Goal: Task Accomplishment & Management: Manage account settings

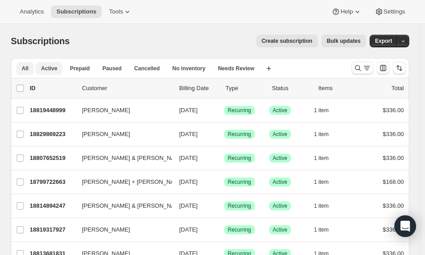
click at [47, 72] on span "Active" at bounding box center [49, 68] width 16 height 7
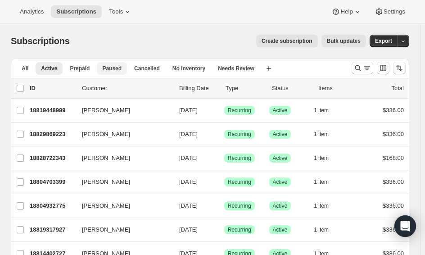
click at [113, 65] on span "Paused" at bounding box center [111, 68] width 19 height 7
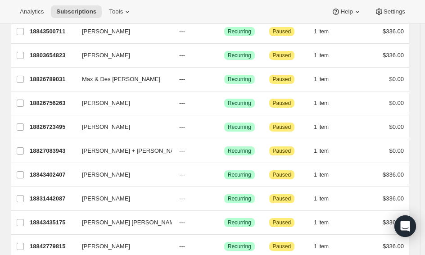
scroll to position [1088, 0]
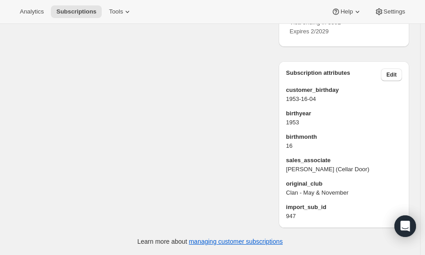
scroll to position [536, 0]
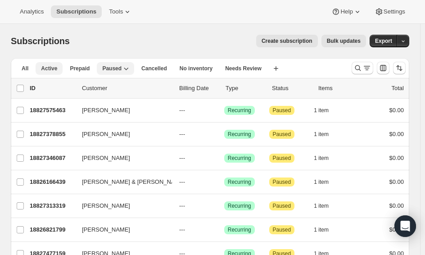
click at [49, 67] on span "Active" at bounding box center [49, 68] width 16 height 7
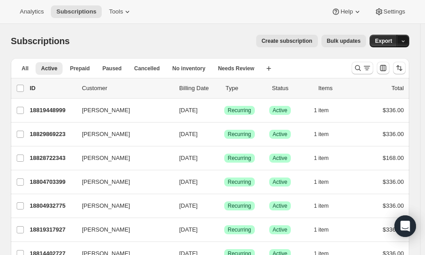
click at [406, 40] on icon "button" at bounding box center [403, 41] width 6 height 6
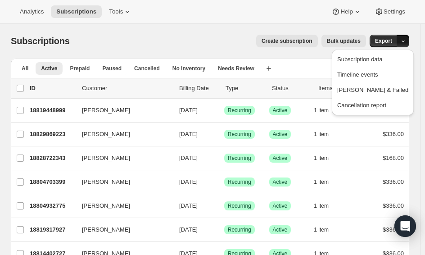
click at [308, 24] on div "Subscriptions. This page is ready Subscriptions Create subscription Bulk update…" at bounding box center [210, 41] width 398 height 34
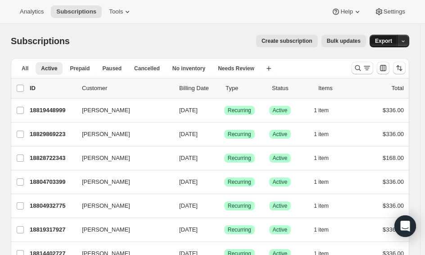
click at [392, 40] on span "Export" at bounding box center [383, 40] width 17 height 7
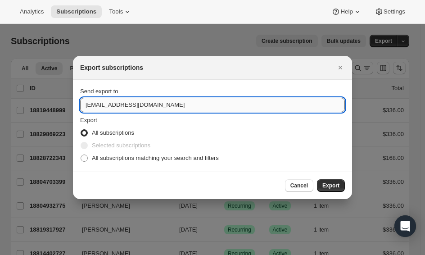
click at [87, 106] on input "sales@maxwellwines.com.au" at bounding box center [212, 105] width 265 height 14
type input "tara@maxwellwines.com.au"
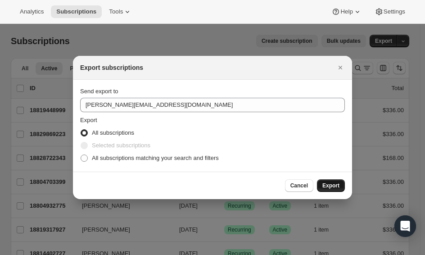
click at [326, 188] on span "Export" at bounding box center [330, 185] width 17 height 7
